Goal: Task Accomplishment & Management: Manage account settings

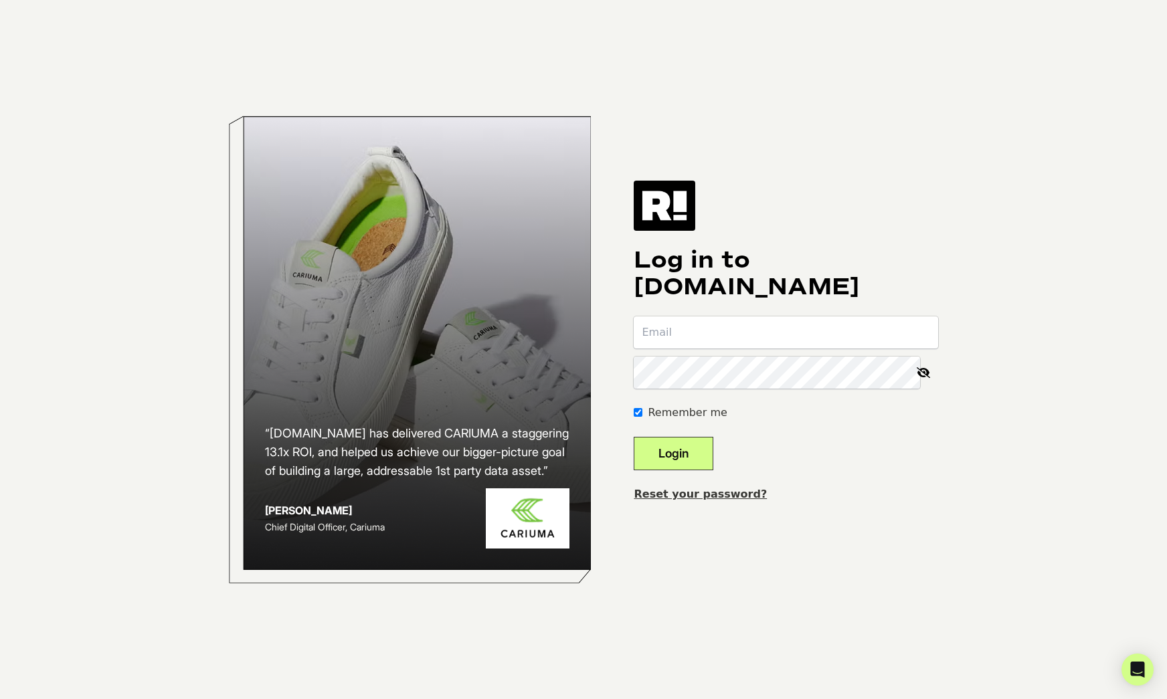
paste input "tikibrand"
click at [700, 450] on button "Login" at bounding box center [674, 453] width 80 height 33
type input "[EMAIL_ADDRESS][DOMAIN_NAME]"
click at [634, 437] on button "Login" at bounding box center [674, 453] width 80 height 33
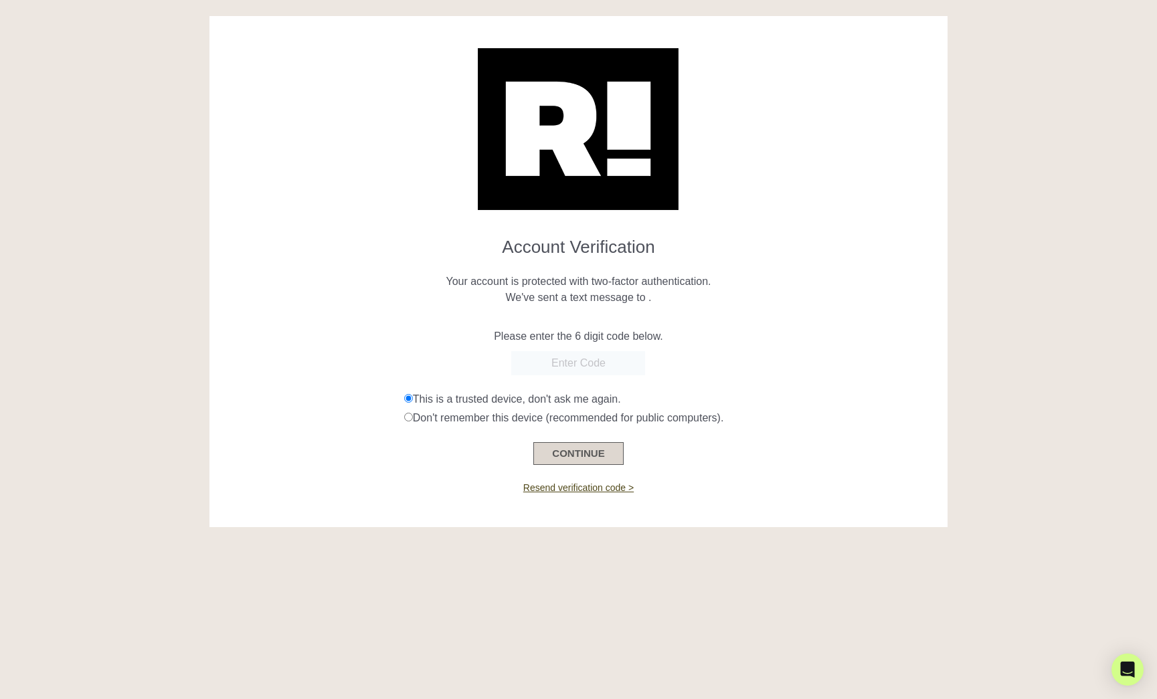
click at [587, 451] on button "CONTINUE" at bounding box center [578, 453] width 90 height 23
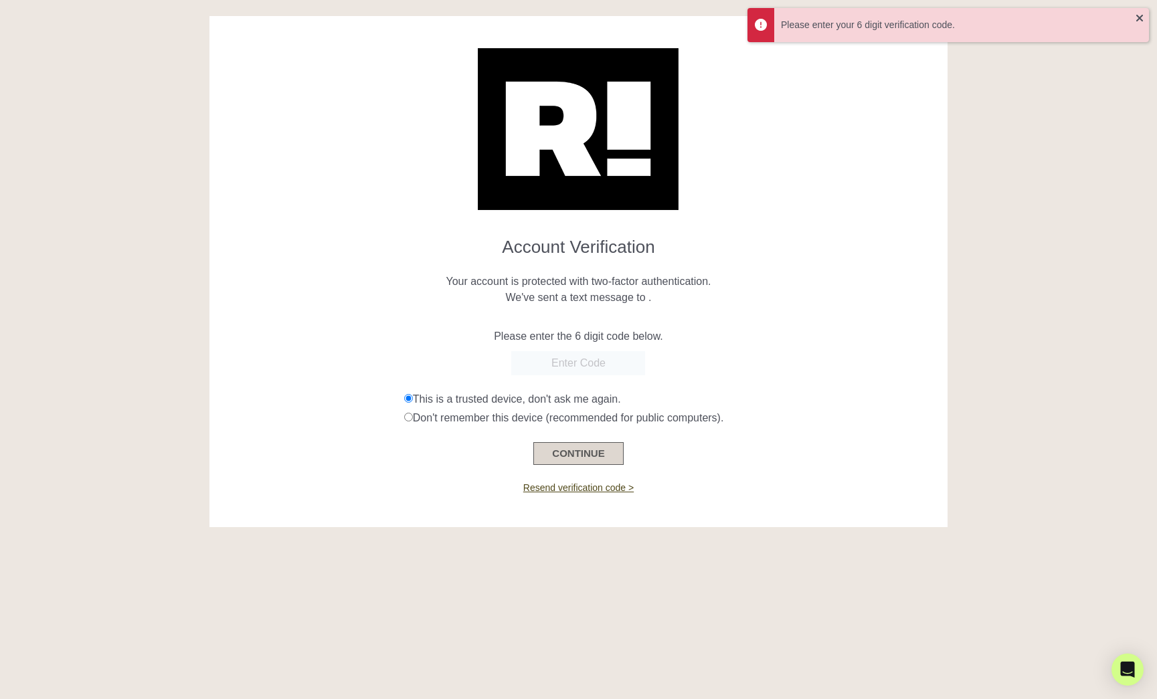
click at [552, 451] on button "CONTINUE" at bounding box center [578, 453] width 90 height 23
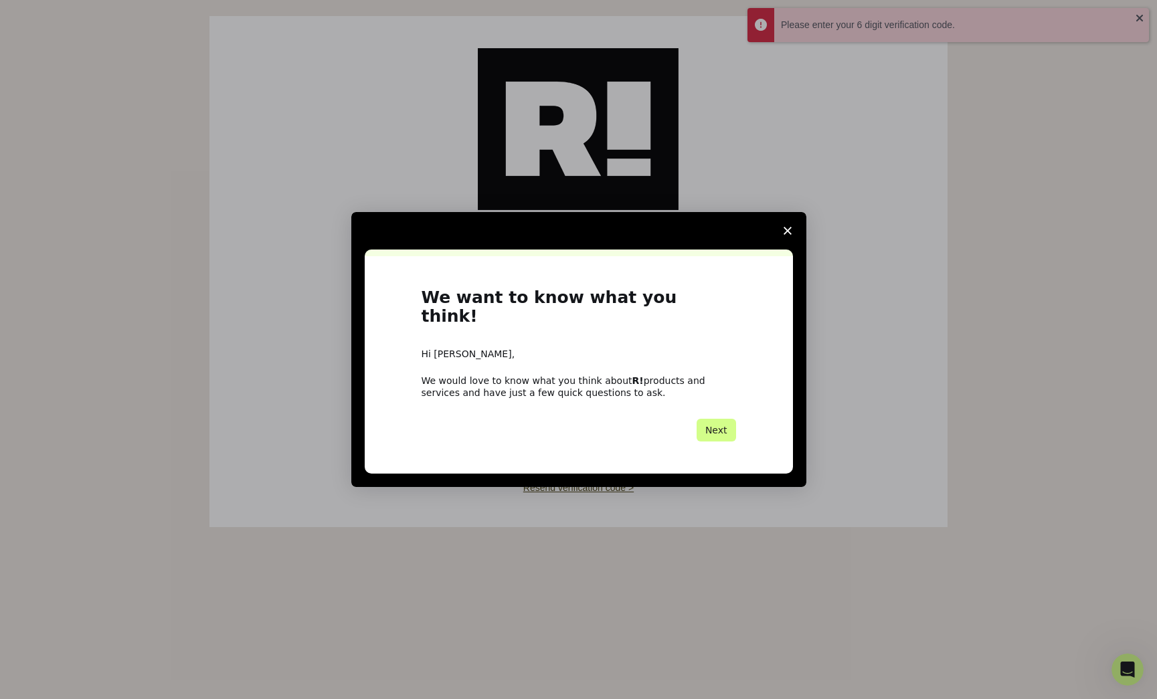
click at [789, 235] on icon "Close survey" at bounding box center [788, 231] width 8 height 8
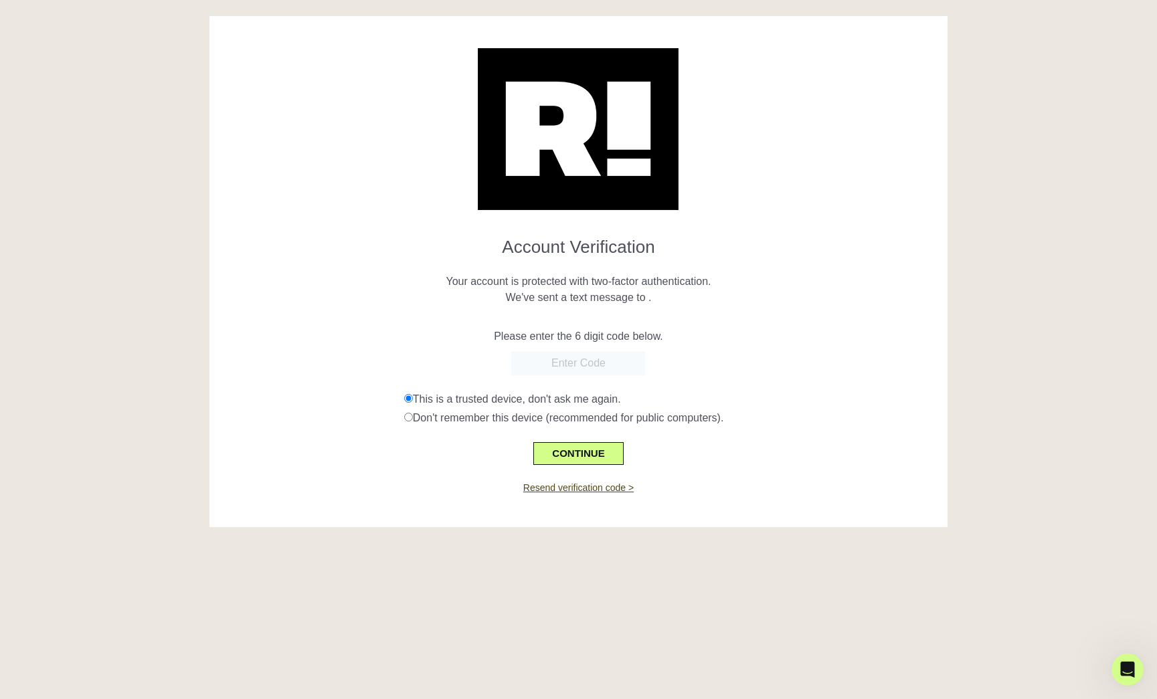
click at [560, 357] on input "text" at bounding box center [578, 363] width 134 height 24
paste input "4144674503"
type input "4144674503"
click at [583, 458] on button "CONTINUE" at bounding box center [578, 453] width 90 height 23
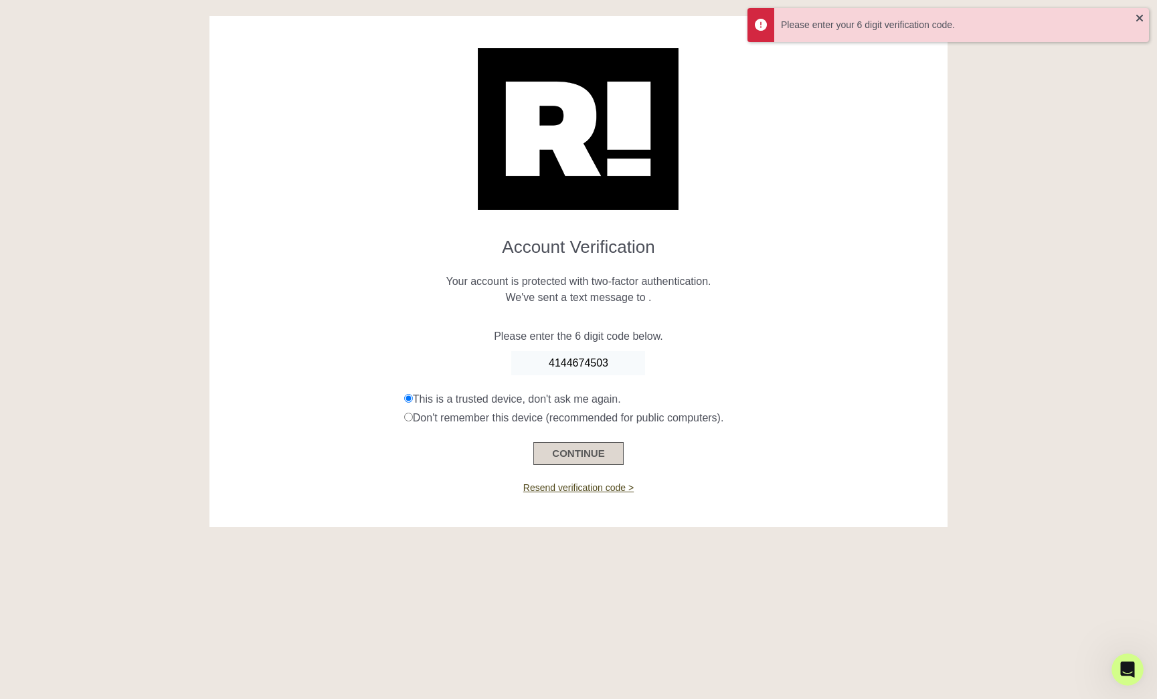
click at [584, 453] on button "CONTINUE" at bounding box center [578, 453] width 90 height 23
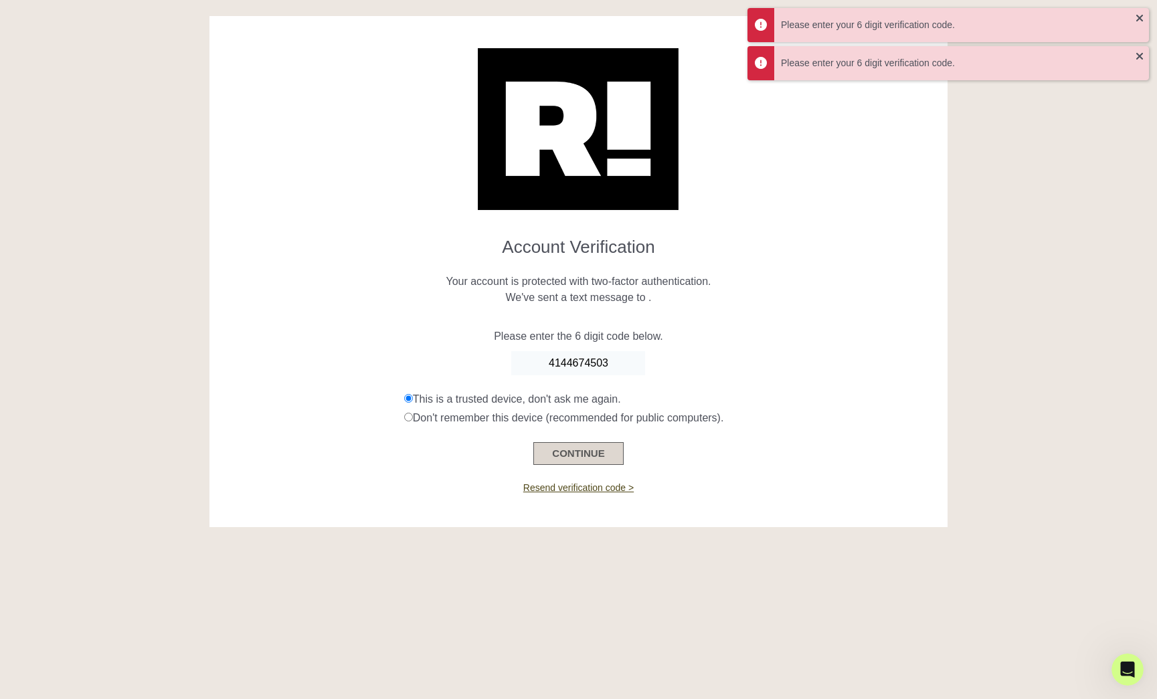
click at [576, 452] on button "CONTINUE" at bounding box center [578, 453] width 90 height 23
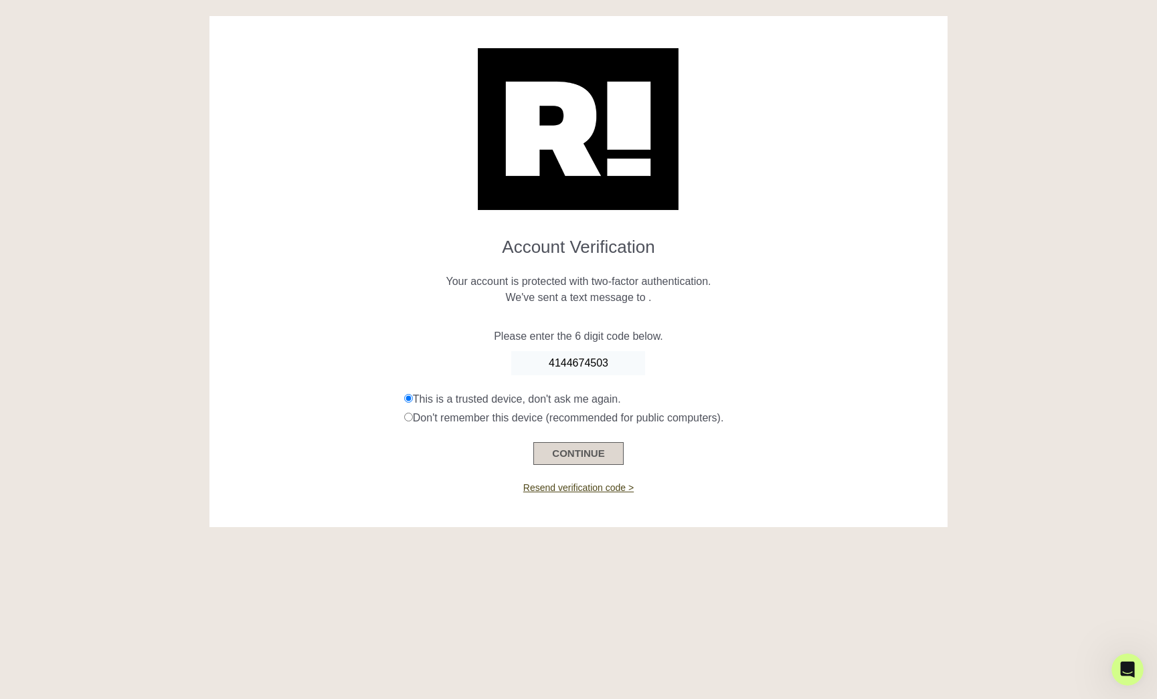
click at [589, 452] on button "CONTINUE" at bounding box center [578, 453] width 90 height 23
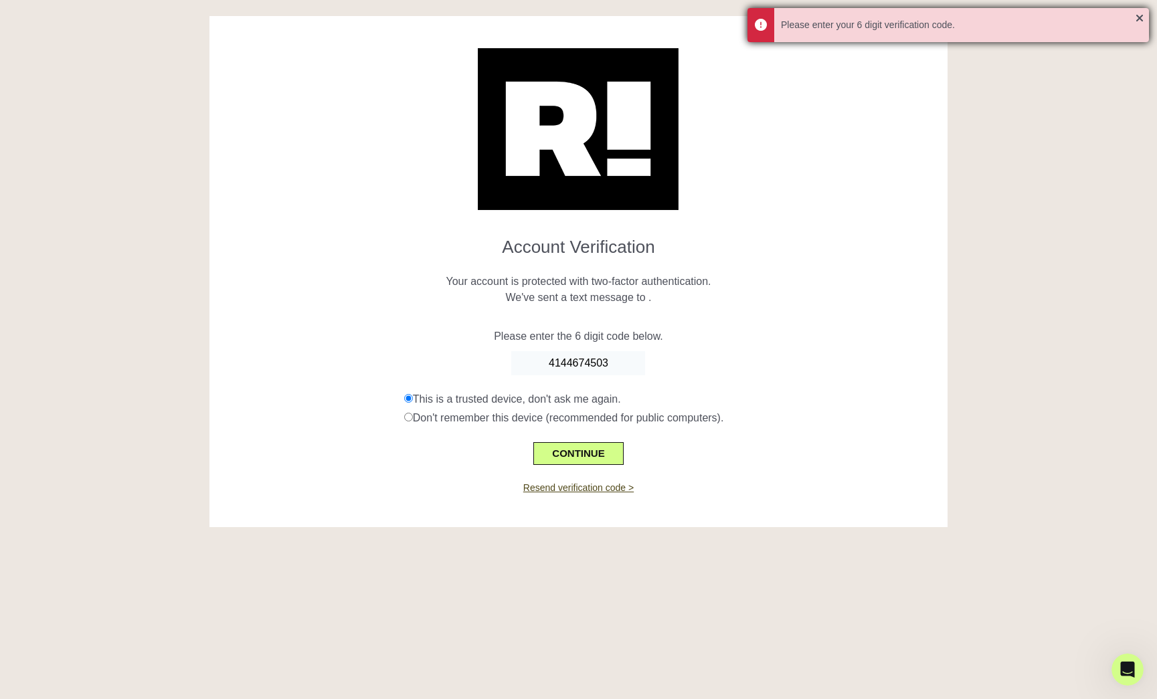
click at [1145, 17] on div "Please enter your 6 digit verification code." at bounding box center [949, 25] width 402 height 34
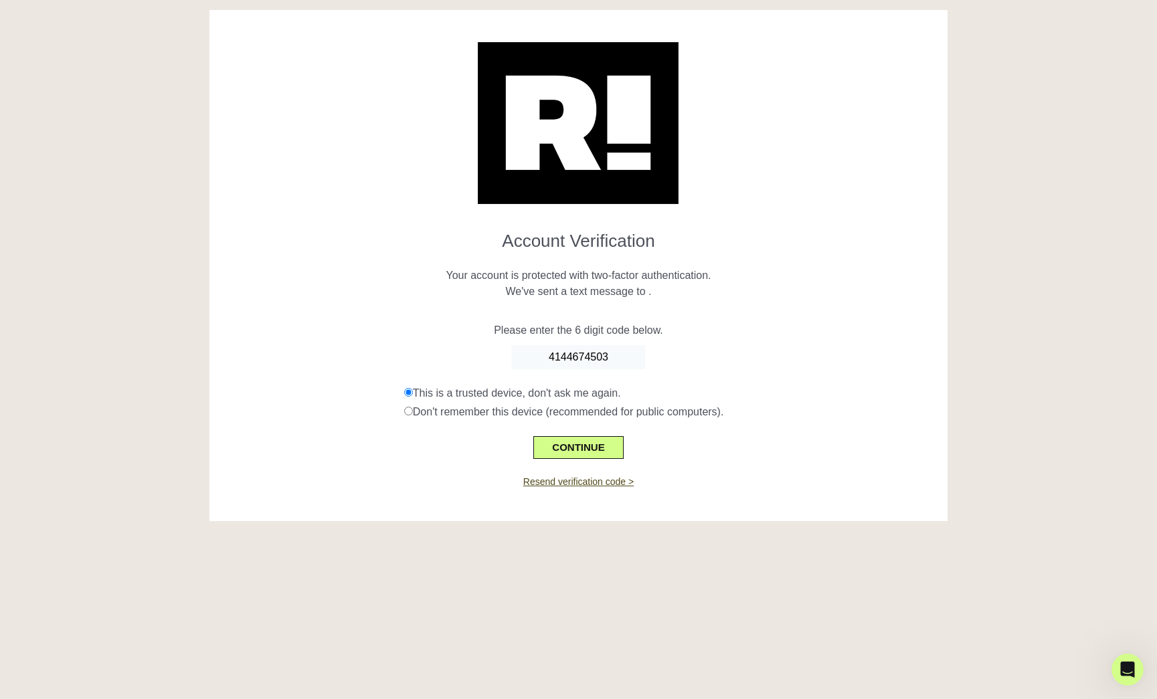
drag, startPoint x: 551, startPoint y: 355, endPoint x: 665, endPoint y: 349, distance: 114.6
click at [679, 356] on div "4144674503" at bounding box center [579, 357] width 718 height 24
